Goal: Find specific page/section: Find specific page/section

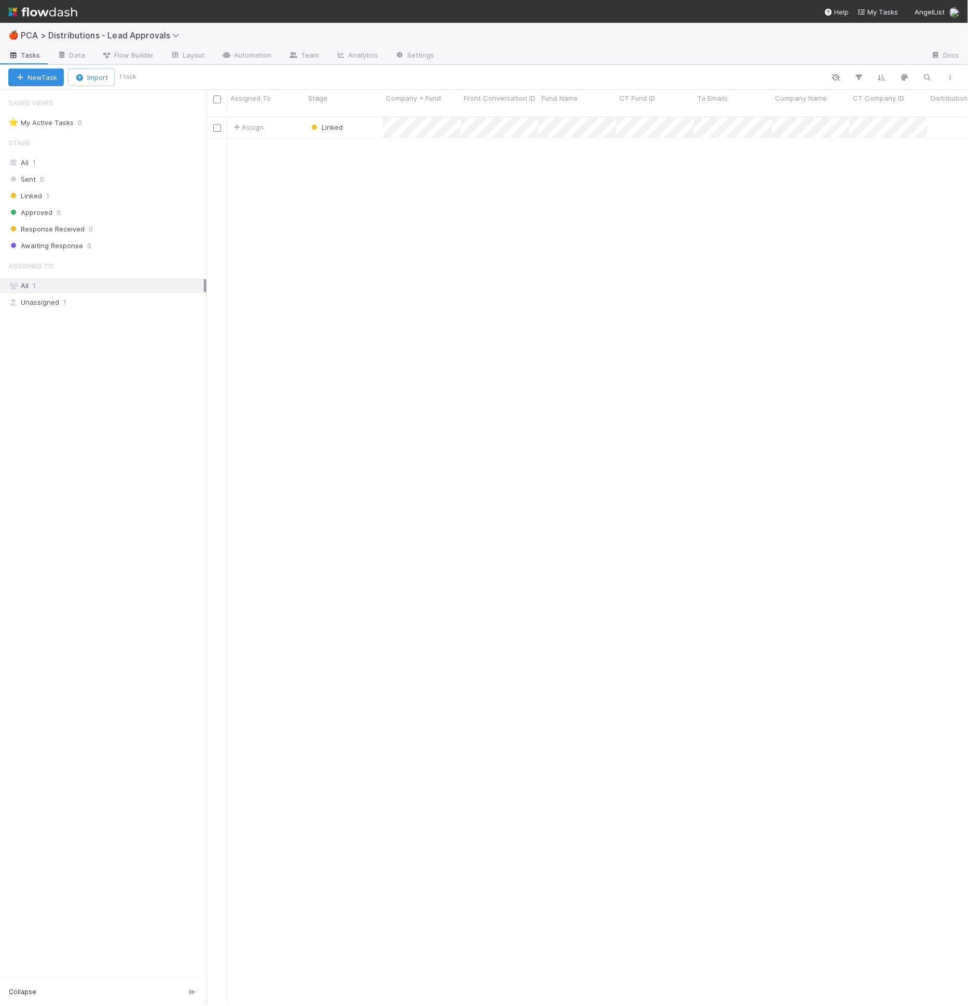
scroll to position [9, 9]
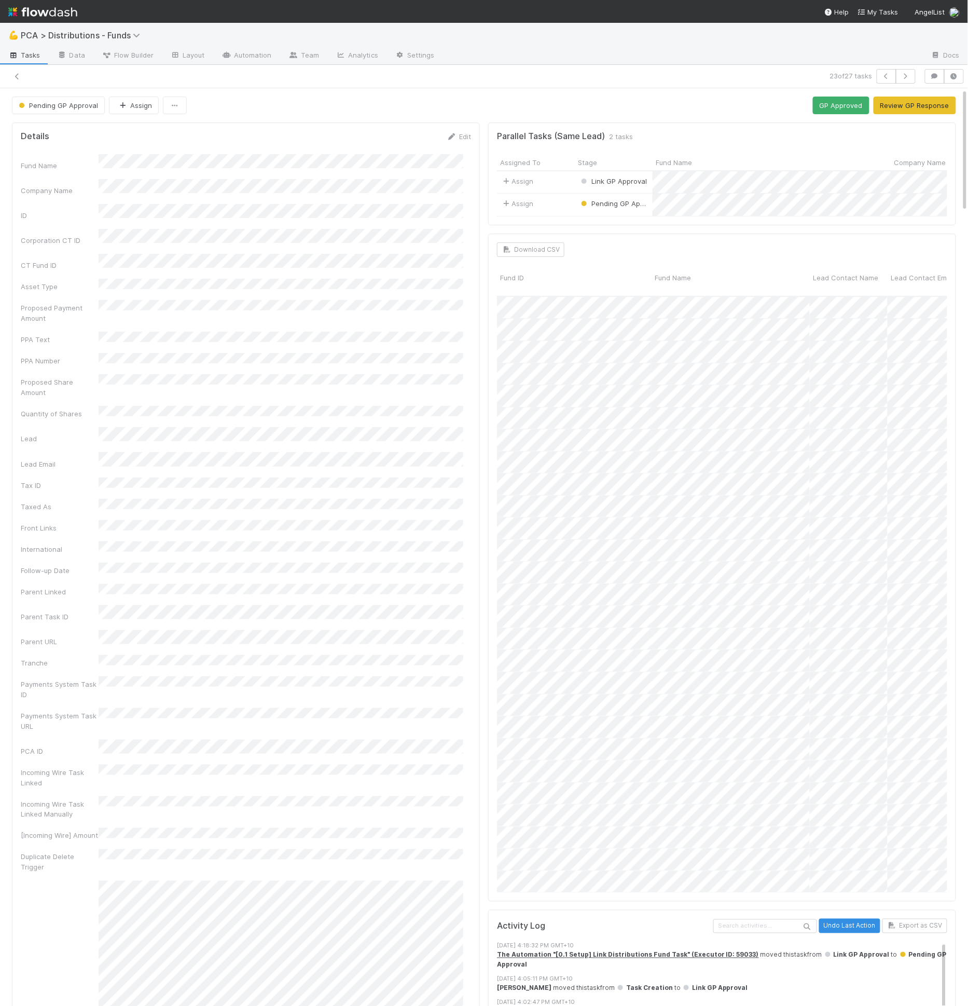
scroll to position [0, 3]
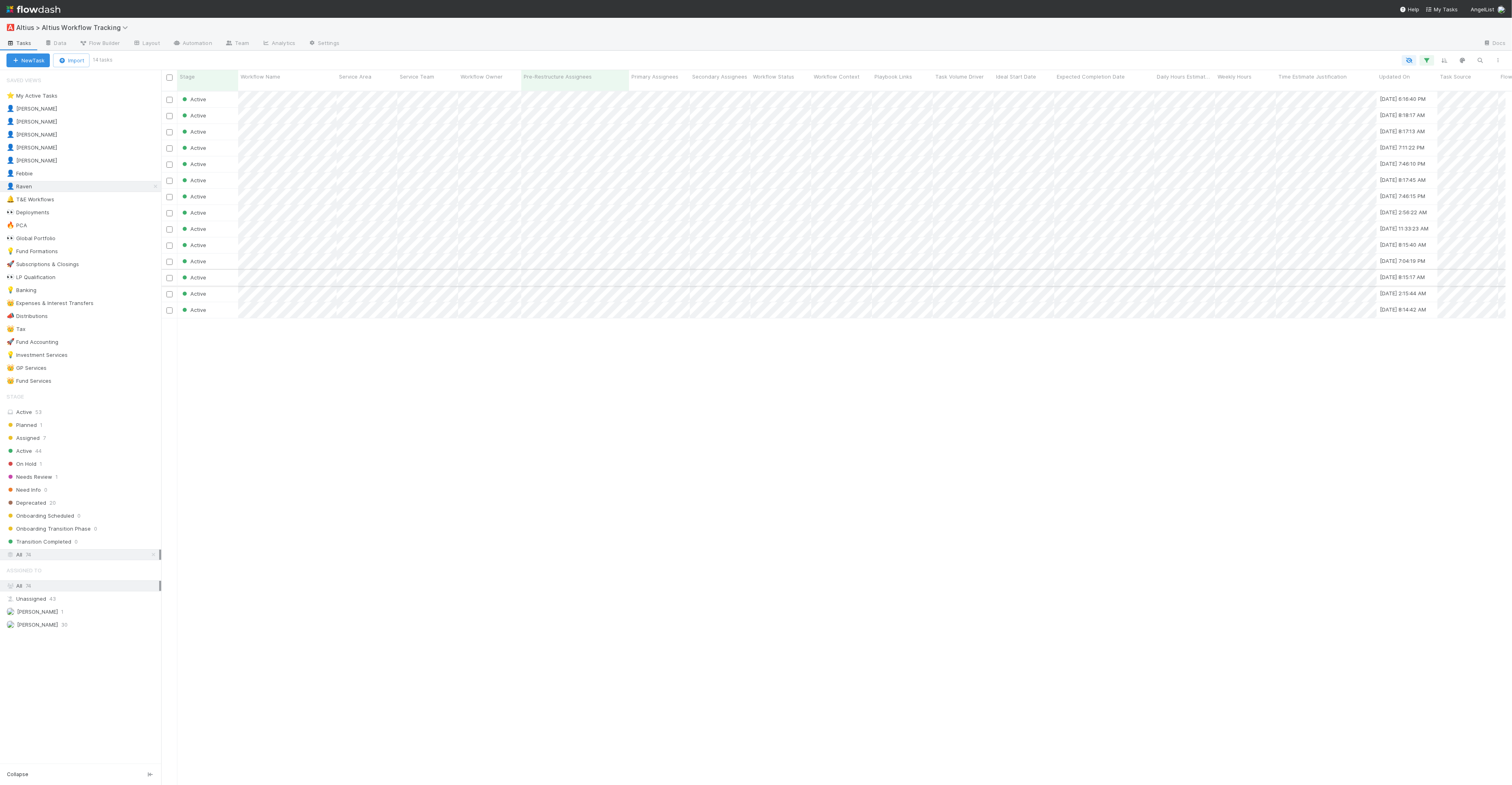
scroll to position [694, 1337]
click at [37, 446] on span "44" at bounding box center [38, 450] width 6 height 10
click at [69, 161] on div "👤 Meg 12" at bounding box center [84, 160] width 155 height 10
